Goal: Task Accomplishment & Management: Manage account settings

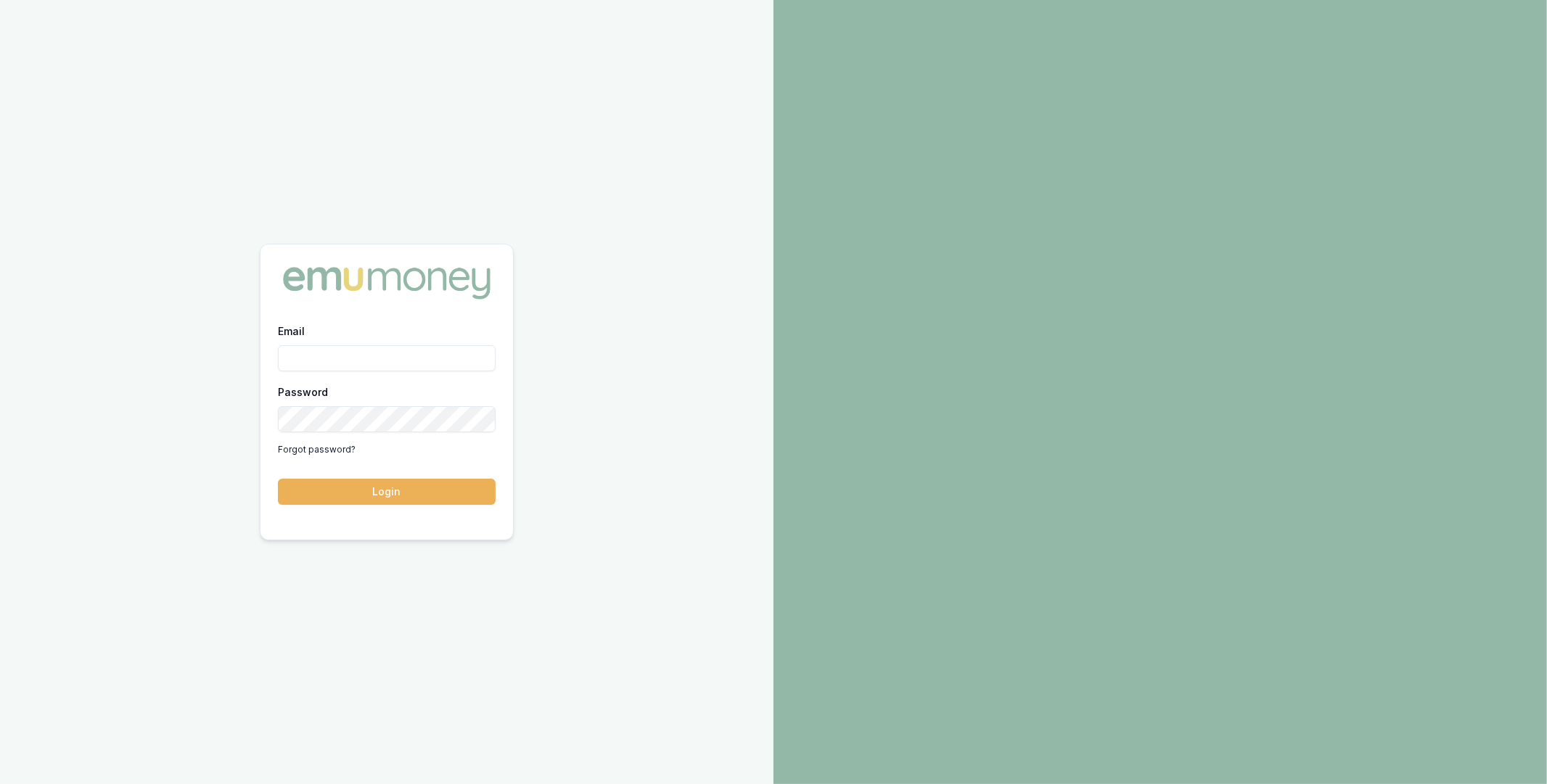
click at [396, 363] on input "Email" at bounding box center [387, 358] width 218 height 26
click at [0, 783] on com-1password-button at bounding box center [0, 784] width 0 height 0
type input "m@emumoney.com.au"
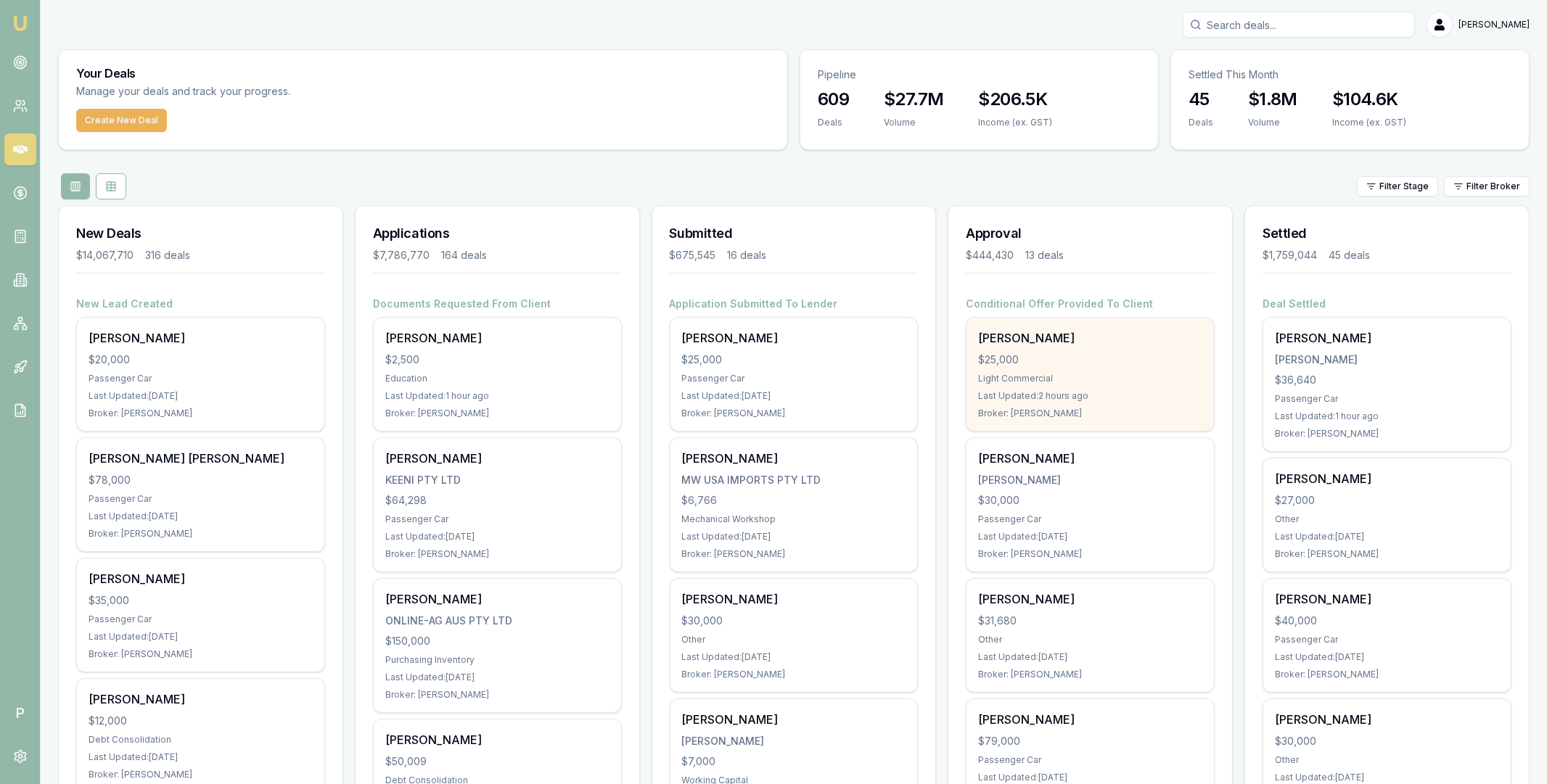
click at [1113, 349] on div "[PERSON_NAME] $25,000 Light Commercial Last Updated: 2 hours ago Broker: [PERSO…" at bounding box center [1089, 374] width 248 height 113
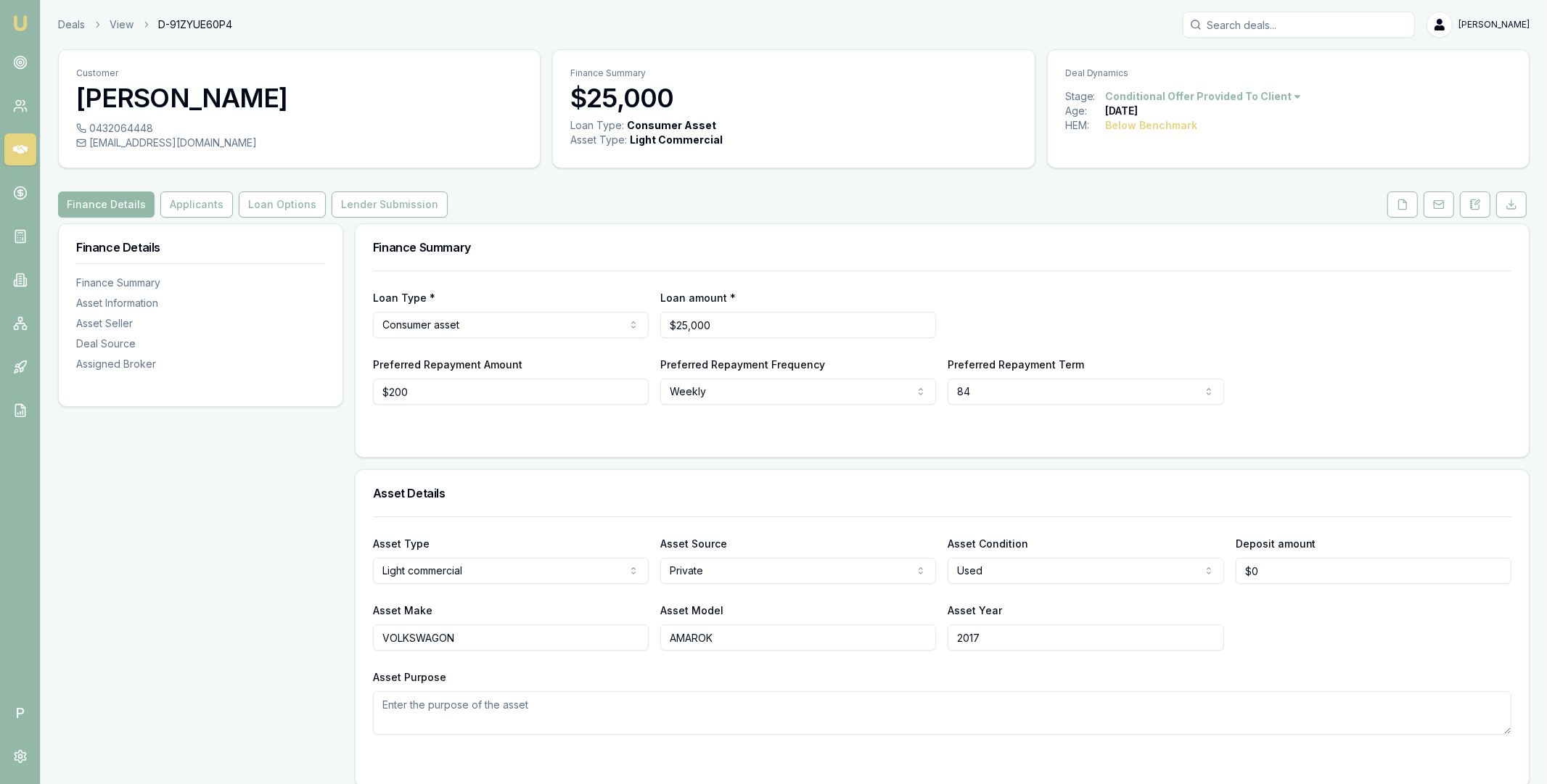
click at [19, 147] on icon at bounding box center [20, 149] width 15 height 9
